Goal: Task Accomplishment & Management: Use online tool/utility

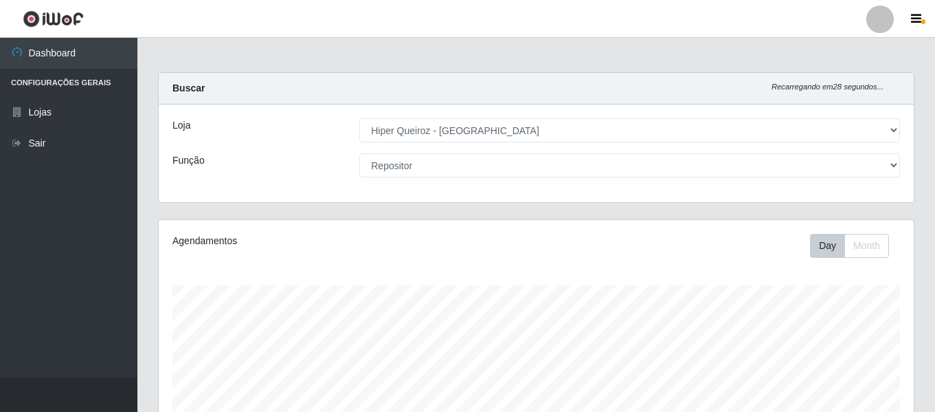
select select "497"
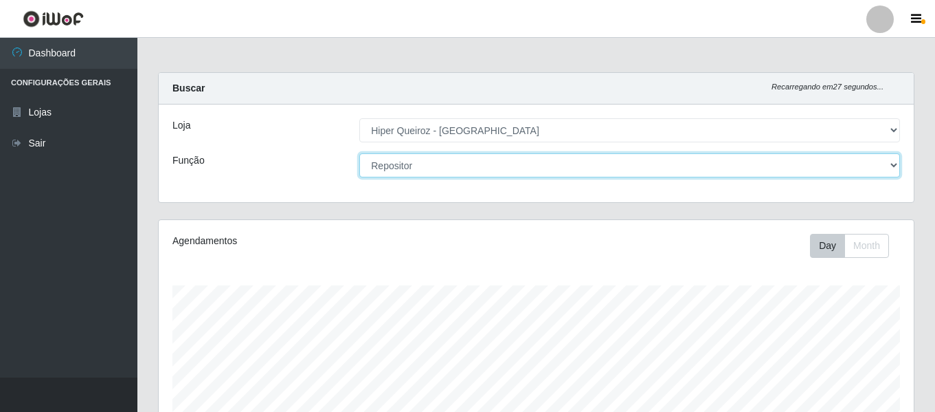
click at [432, 168] on select "[Selecione...] ASG ASG + ASG ++ Embalador Embalador + Embalador ++ Operador de …" at bounding box center [629, 165] width 541 height 24
select select "16"
click at [359, 153] on select "[Selecione...] ASG ASG + ASG ++ Embalador Embalador + Embalador ++ Operador de …" at bounding box center [629, 165] width 541 height 24
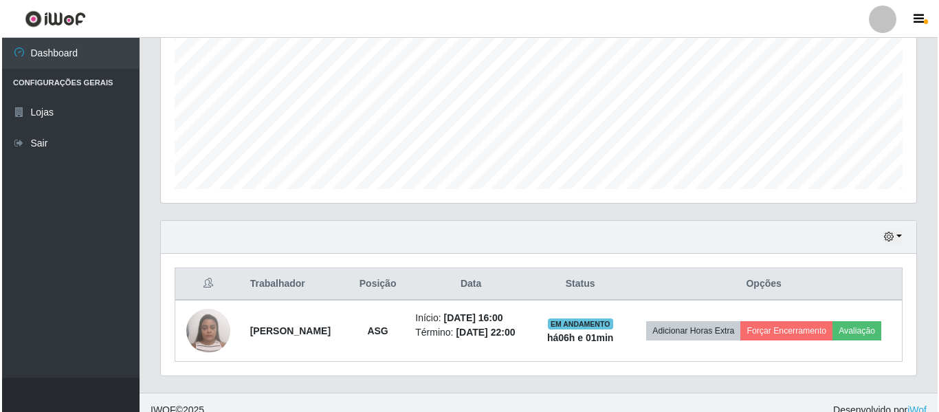
scroll to position [317, 0]
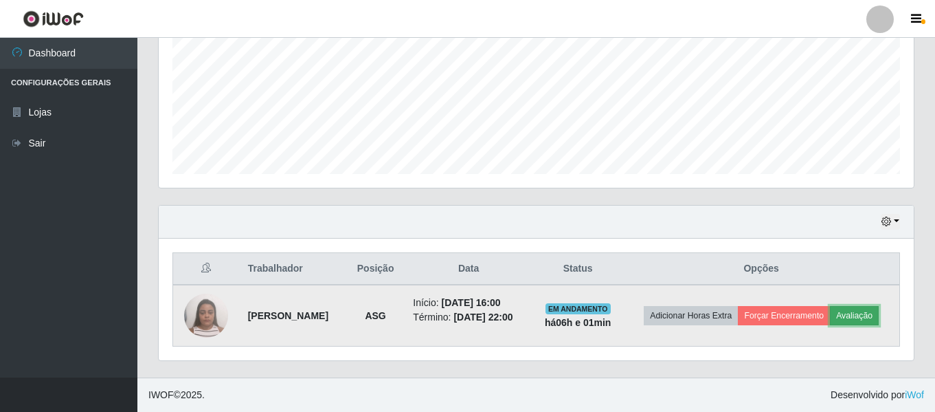
click at [853, 315] on button "Avaliação" at bounding box center [854, 315] width 49 height 19
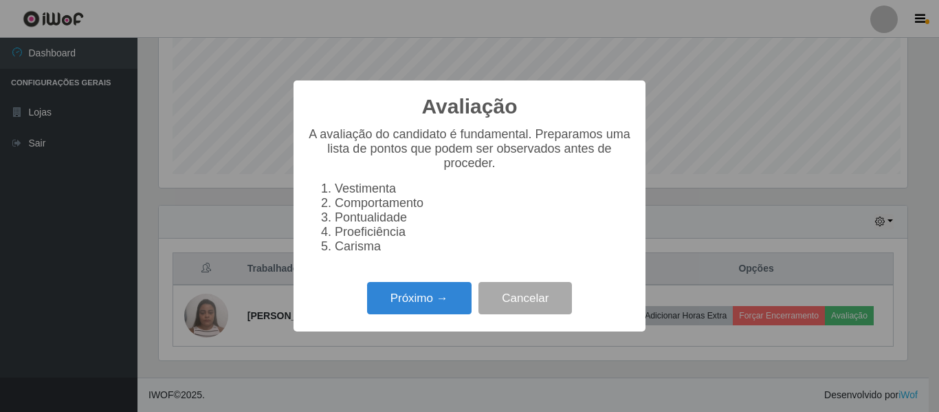
scroll to position [285, 748]
click at [406, 311] on button "Próximo →" at bounding box center [419, 298] width 104 height 32
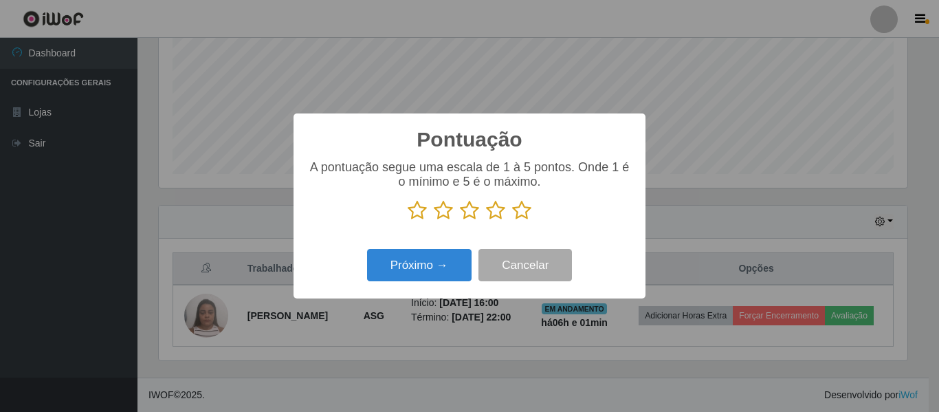
click at [526, 212] on icon at bounding box center [521, 210] width 19 height 21
click at [512, 221] on input "radio" at bounding box center [512, 221] width 0 height 0
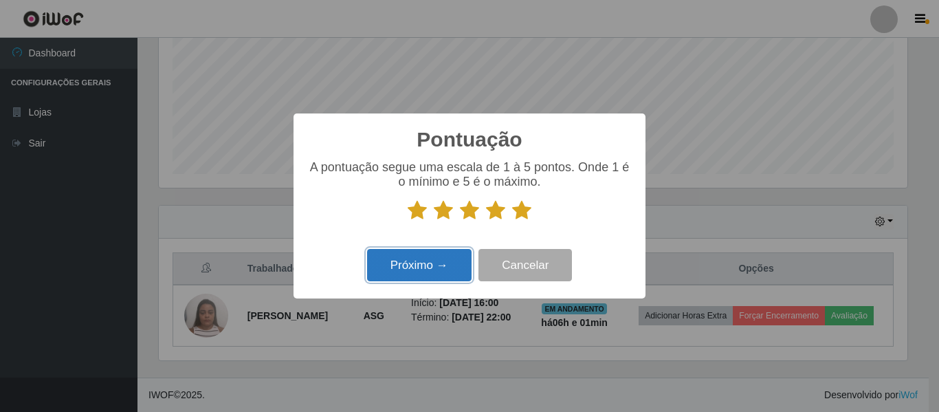
click at [405, 278] on button "Próximo →" at bounding box center [419, 265] width 104 height 32
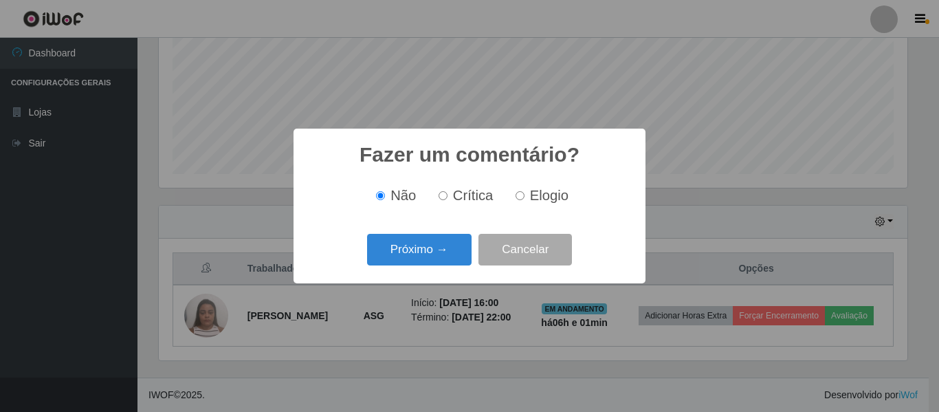
click at [530, 196] on span "Elogio" at bounding box center [549, 195] width 38 height 15
click at [524, 196] on input "Elogio" at bounding box center [519, 195] width 9 height 9
radio input "true"
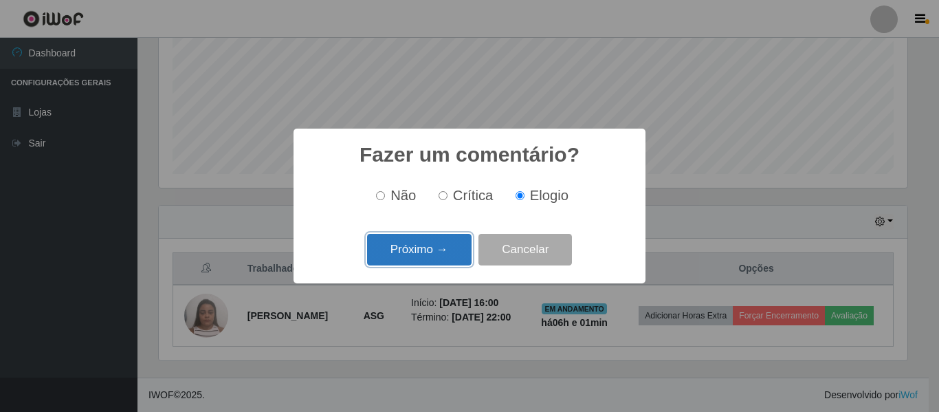
click at [434, 257] on button "Próximo →" at bounding box center [419, 250] width 104 height 32
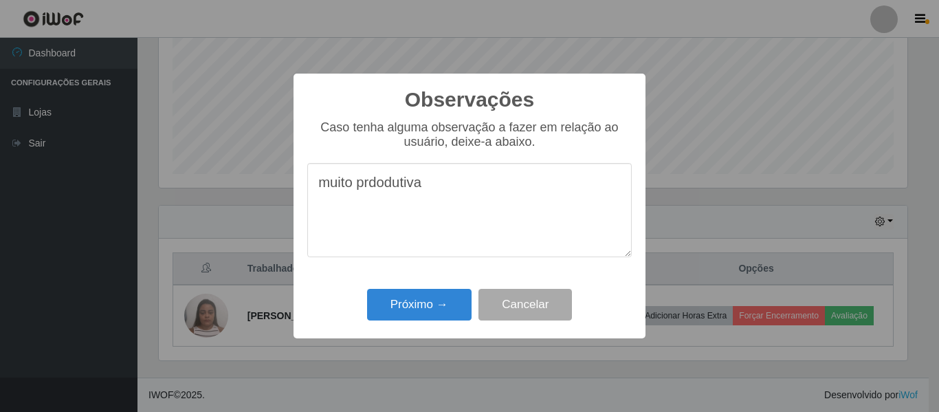
drag, startPoint x: 393, startPoint y: 191, endPoint x: 366, endPoint y: 188, distance: 26.9
click at [366, 188] on textarea "muito prdodutiva" at bounding box center [469, 210] width 324 height 94
type textarea "muito produtiva"
click at [412, 297] on button "Próximo →" at bounding box center [419, 305] width 104 height 32
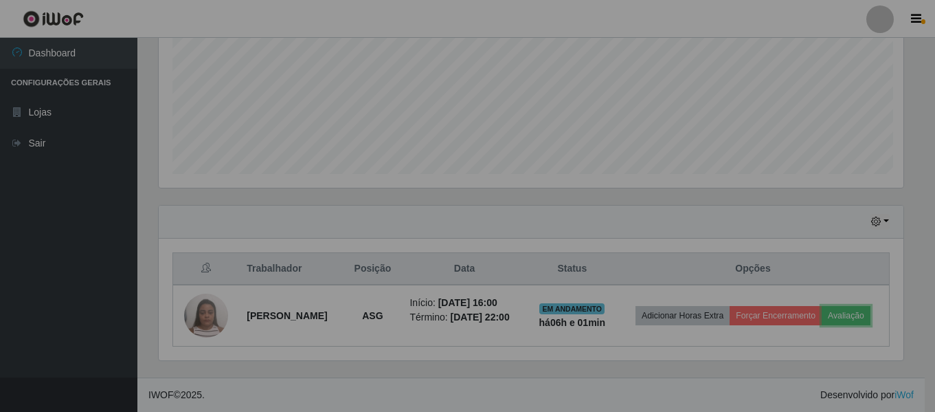
scroll to position [285, 755]
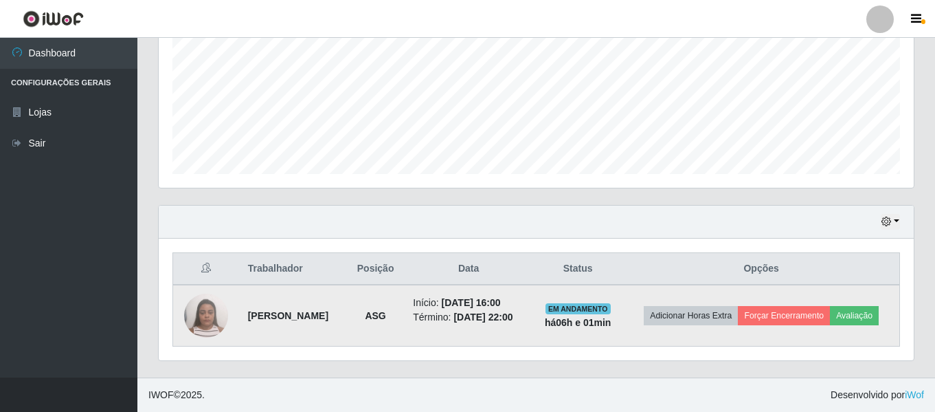
click at [818, 328] on td "Adicionar Horas Extra Forçar Encerramento Avaliação" at bounding box center [761, 315] width 276 height 62
click at [819, 324] on button "Forçar Encerramento" at bounding box center [784, 315] width 92 height 19
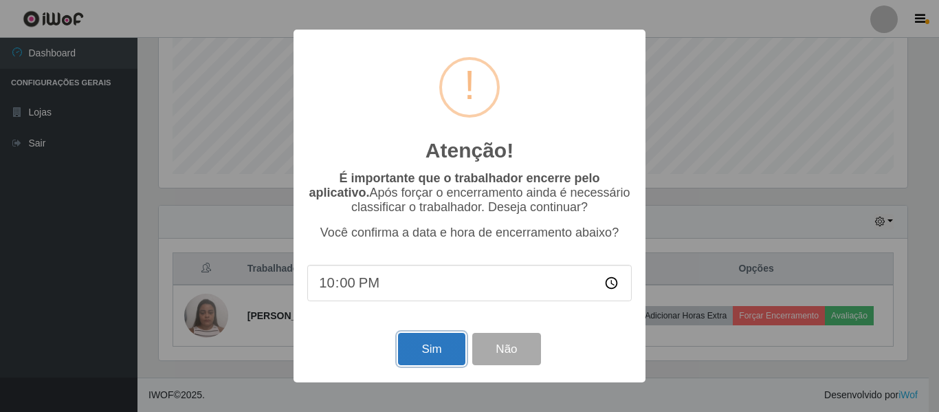
click at [418, 354] on button "Sim" at bounding box center [431, 349] width 67 height 32
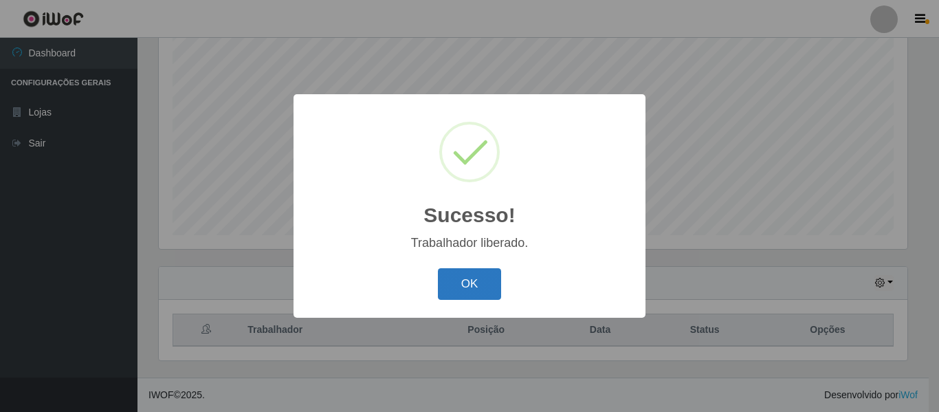
click at [488, 282] on button "OK" at bounding box center [470, 284] width 64 height 32
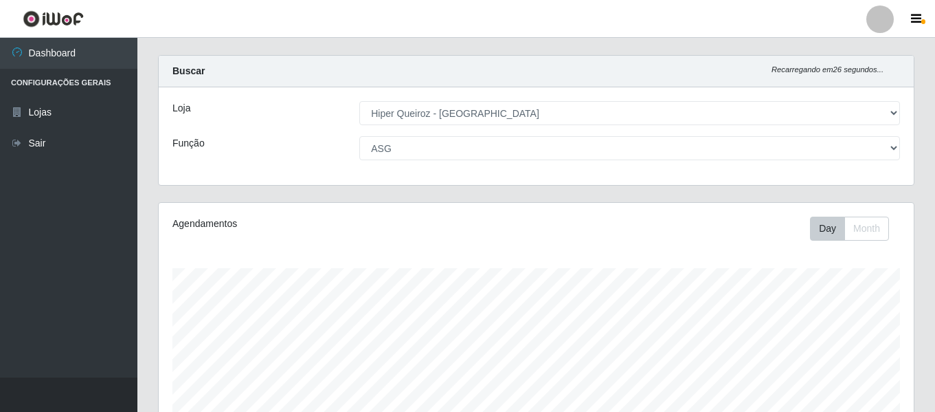
scroll to position [0, 0]
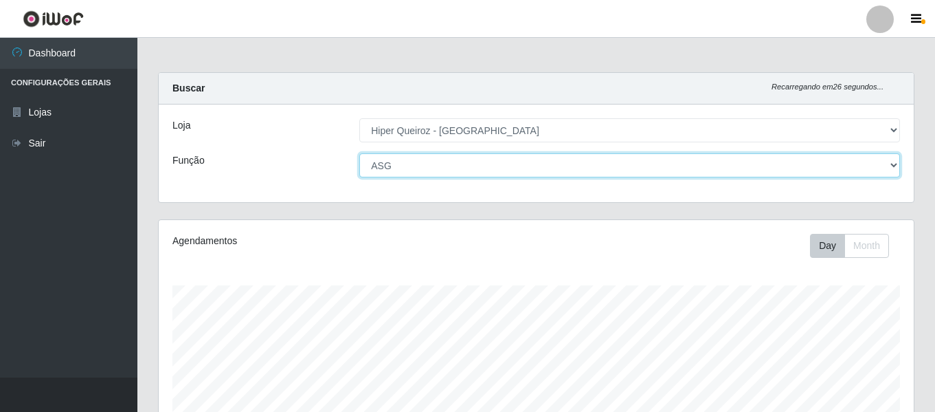
drag, startPoint x: 574, startPoint y: 163, endPoint x: 572, endPoint y: 170, distance: 7.8
click at [574, 163] on select "[Selecione...] ASG ASG + ASG ++ Embalador Embalador + Embalador ++ Operador de …" at bounding box center [629, 165] width 541 height 24
select select "24"
click at [359, 153] on select "[Selecione...] ASG ASG + ASG ++ Embalador Embalador + Embalador ++ Operador de …" at bounding box center [629, 165] width 541 height 24
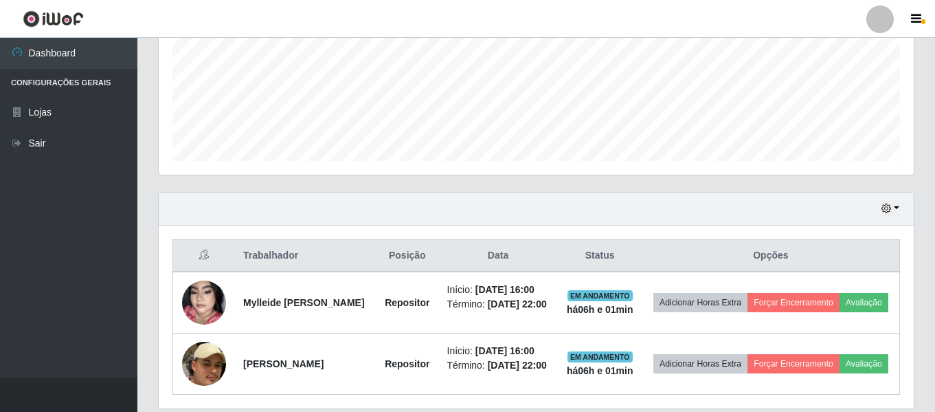
scroll to position [399, 0]
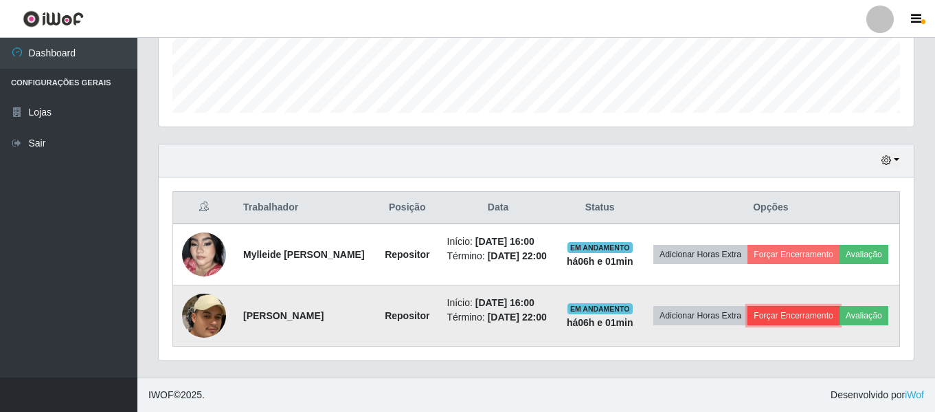
click at [820, 306] on button "Forçar Encerramento" at bounding box center [794, 315] width 92 height 19
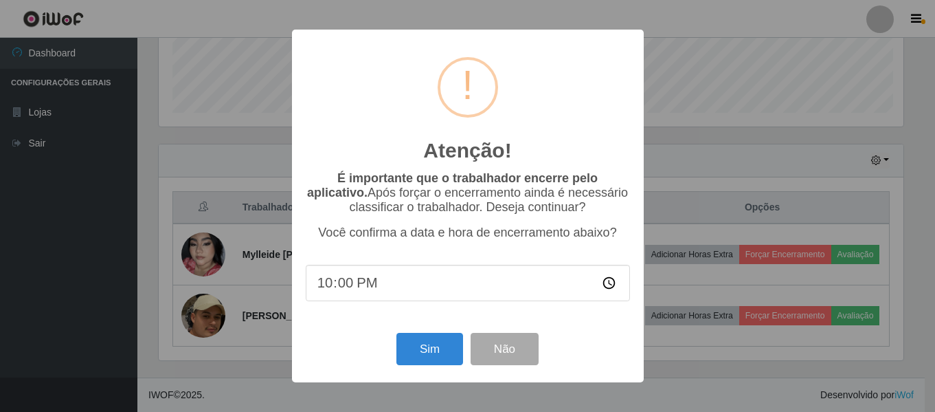
scroll to position [285, 748]
click at [434, 344] on button "Sim" at bounding box center [431, 349] width 67 height 32
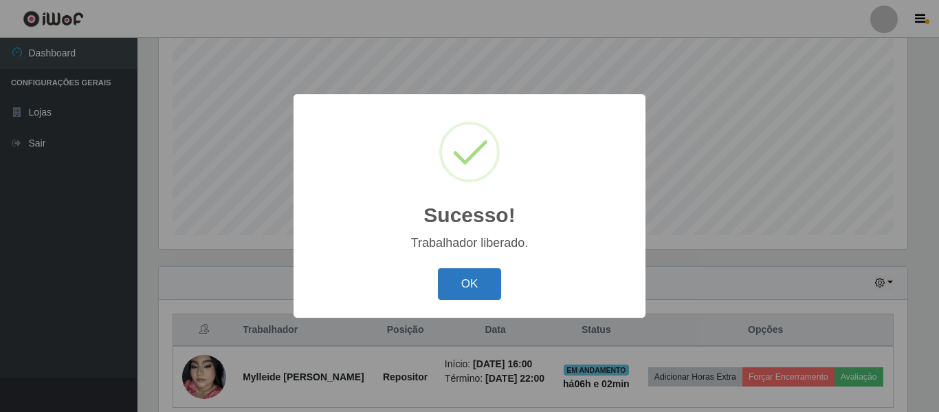
click at [483, 277] on button "OK" at bounding box center [470, 284] width 64 height 32
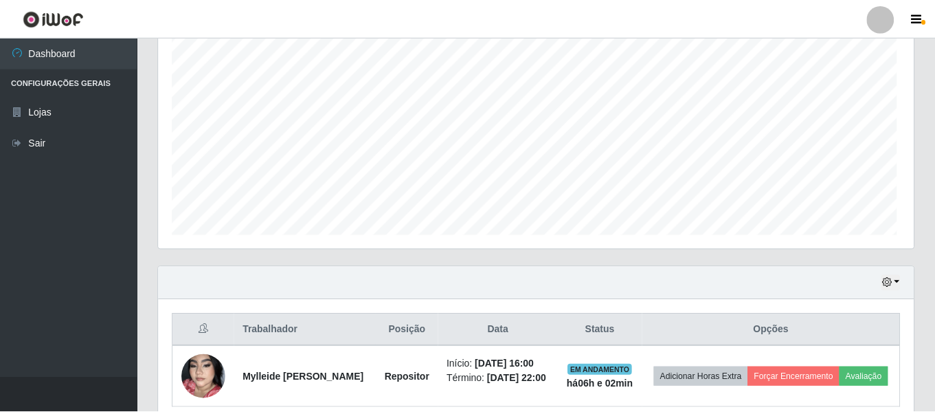
scroll to position [285, 755]
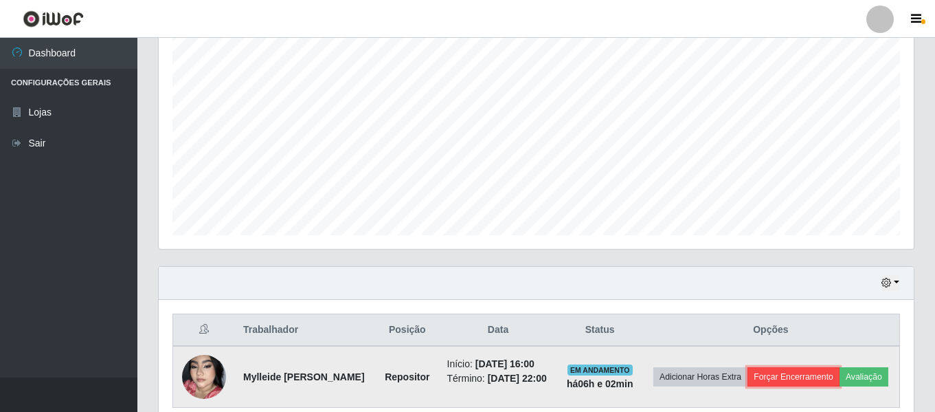
click at [840, 367] on button "Forçar Encerramento" at bounding box center [794, 376] width 92 height 19
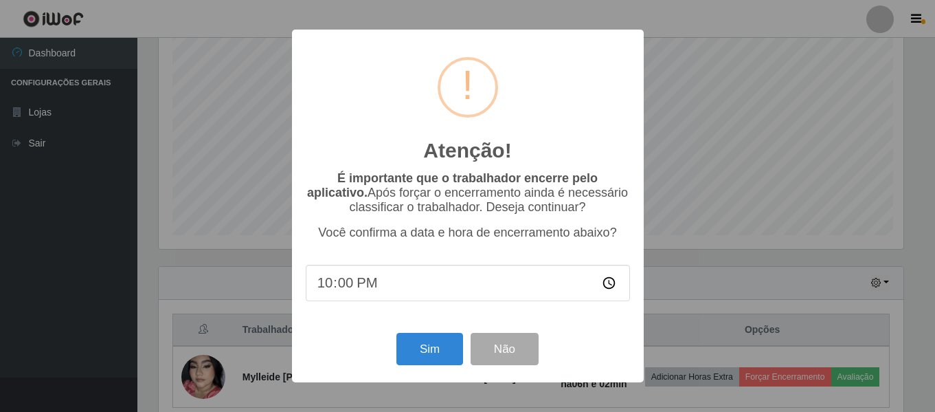
scroll to position [285, 748]
click at [423, 351] on button "Sim" at bounding box center [431, 349] width 67 height 32
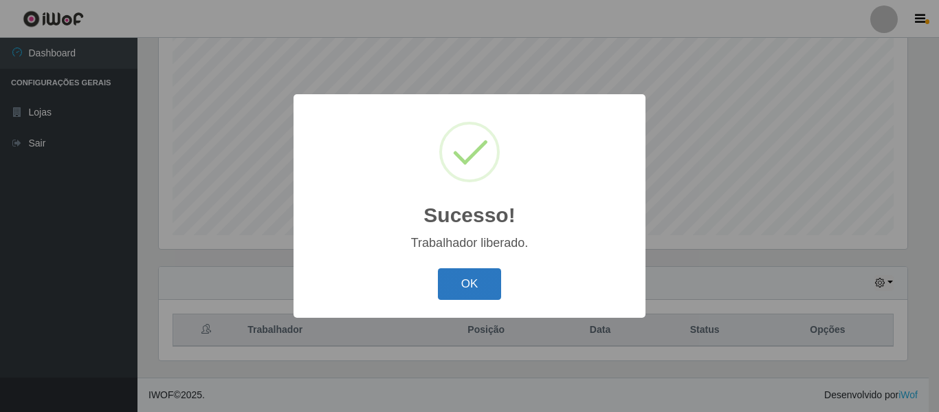
click at [482, 278] on button "OK" at bounding box center [470, 284] width 64 height 32
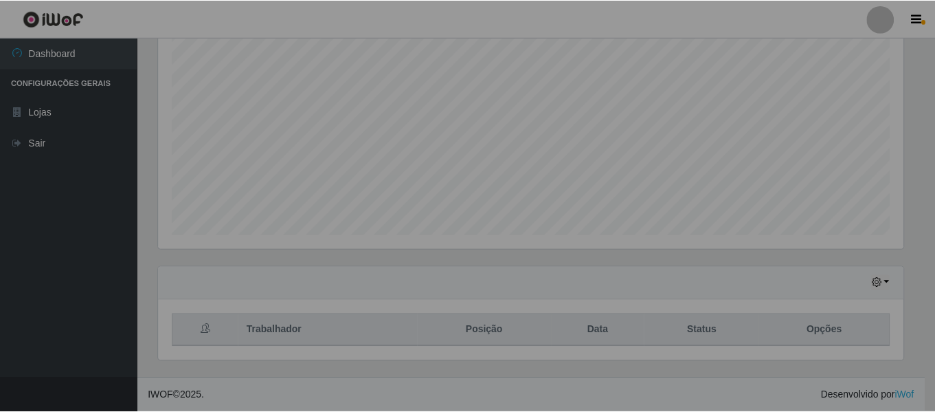
scroll to position [0, 0]
